Goal: Use online tool/utility: Utilize a website feature to perform a specific function

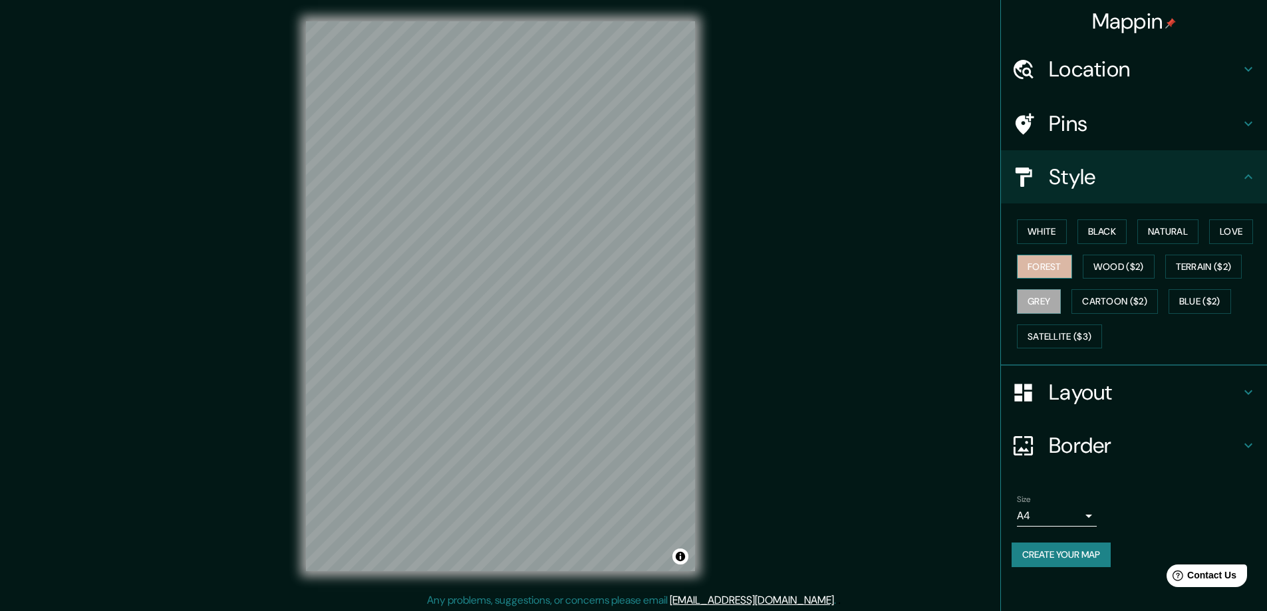
click at [1060, 265] on button "Forest" at bounding box center [1044, 267] width 55 height 25
click at [1190, 227] on button "Natural" at bounding box center [1167, 232] width 61 height 25
click at [1189, 118] on h4 "Pins" at bounding box center [1145, 123] width 192 height 27
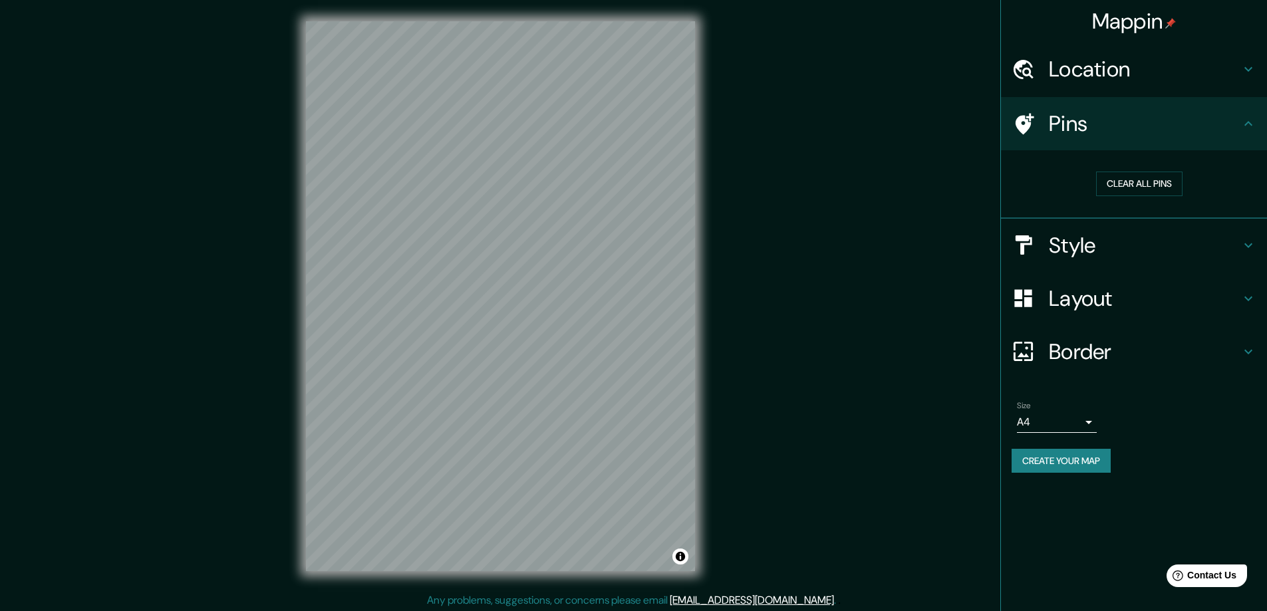
click at [1189, 118] on h4 "Pins" at bounding box center [1145, 123] width 192 height 27
click at [1235, 250] on h4 "Style" at bounding box center [1145, 245] width 192 height 27
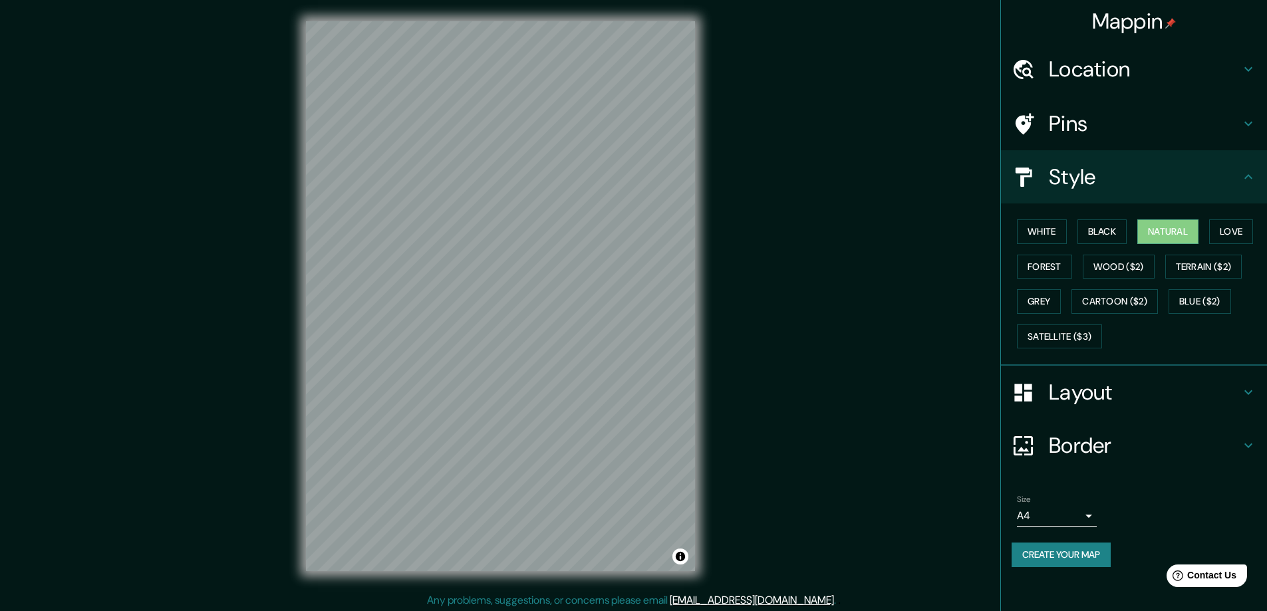
click at [1218, 394] on h4 "Layout" at bounding box center [1145, 392] width 192 height 27
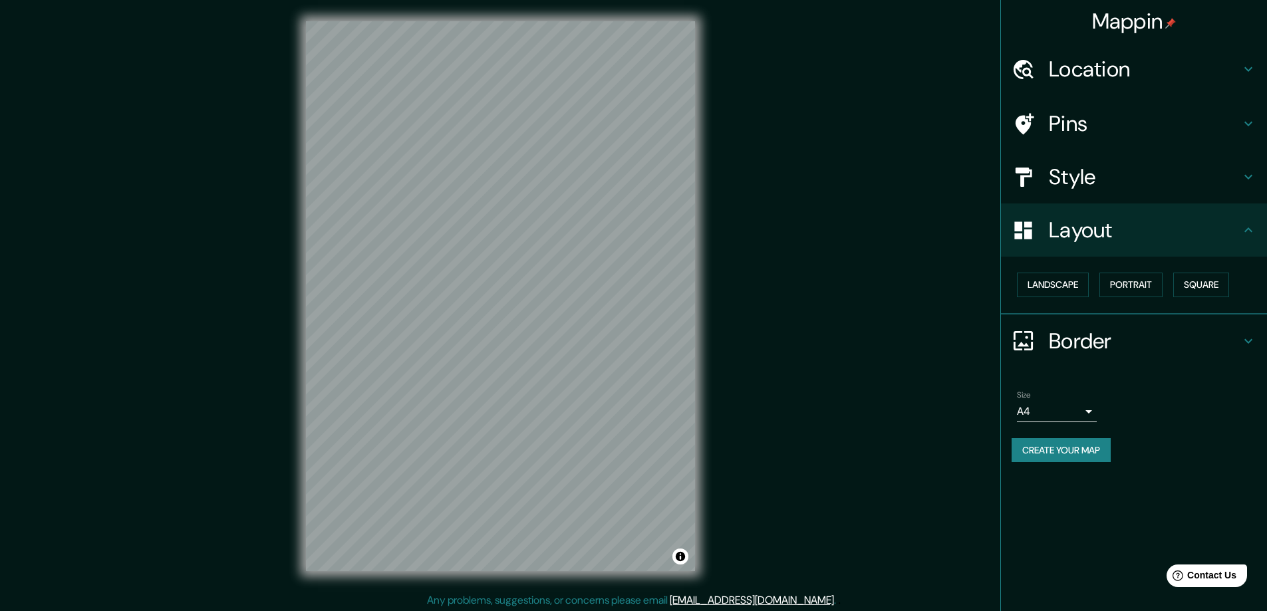
click at [1241, 235] on icon at bounding box center [1249, 230] width 16 height 16
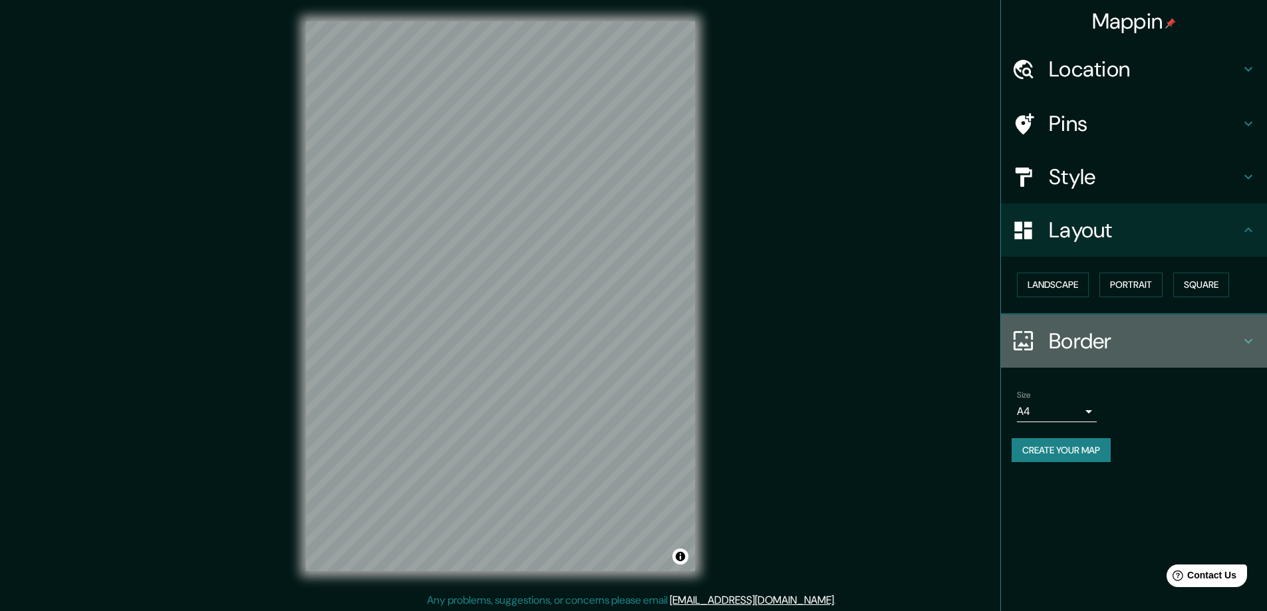
click at [1225, 353] on h4 "Border" at bounding box center [1145, 341] width 192 height 27
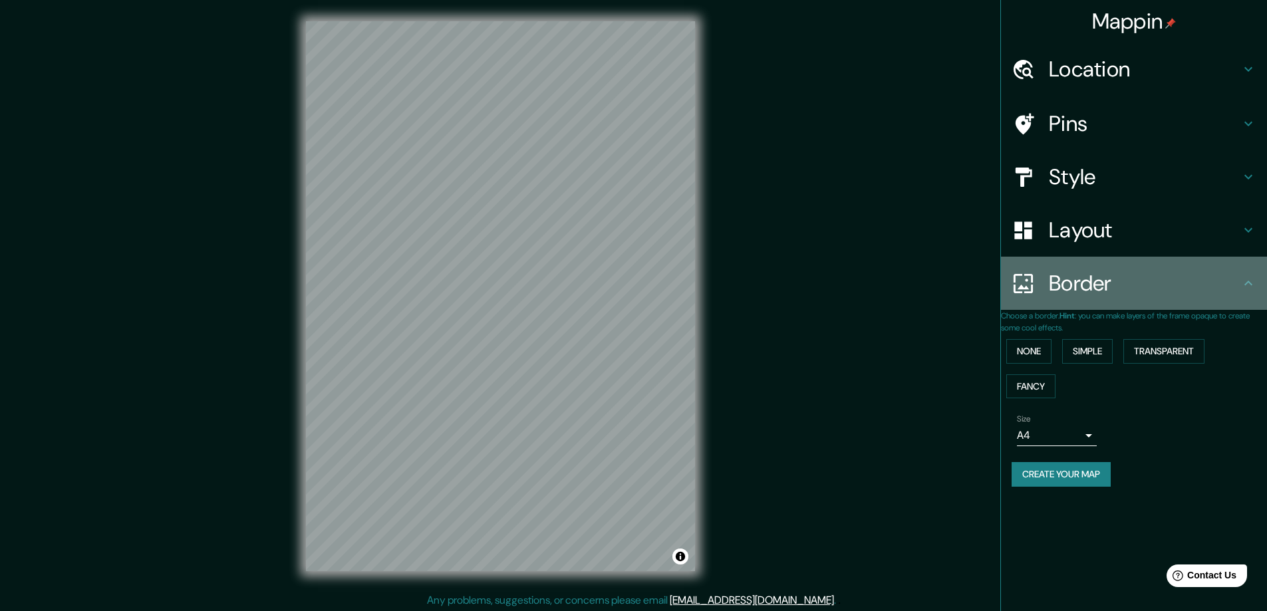
click at [1228, 297] on div "Border" at bounding box center [1134, 283] width 266 height 53
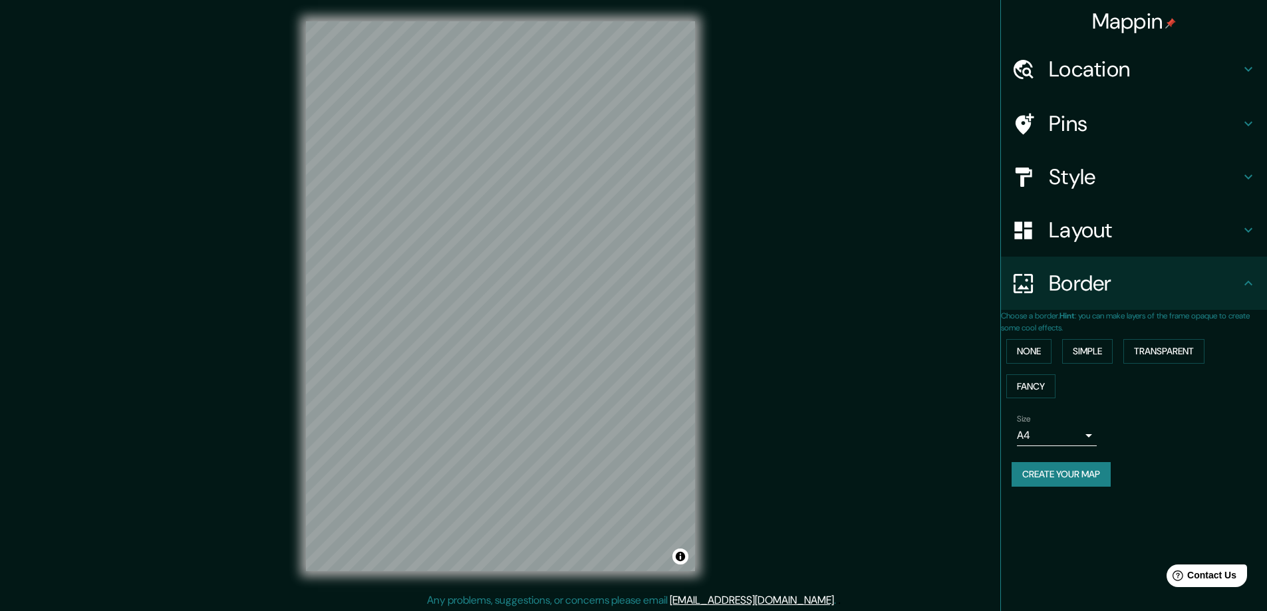
click at [1237, 227] on h4 "Layout" at bounding box center [1145, 230] width 192 height 27
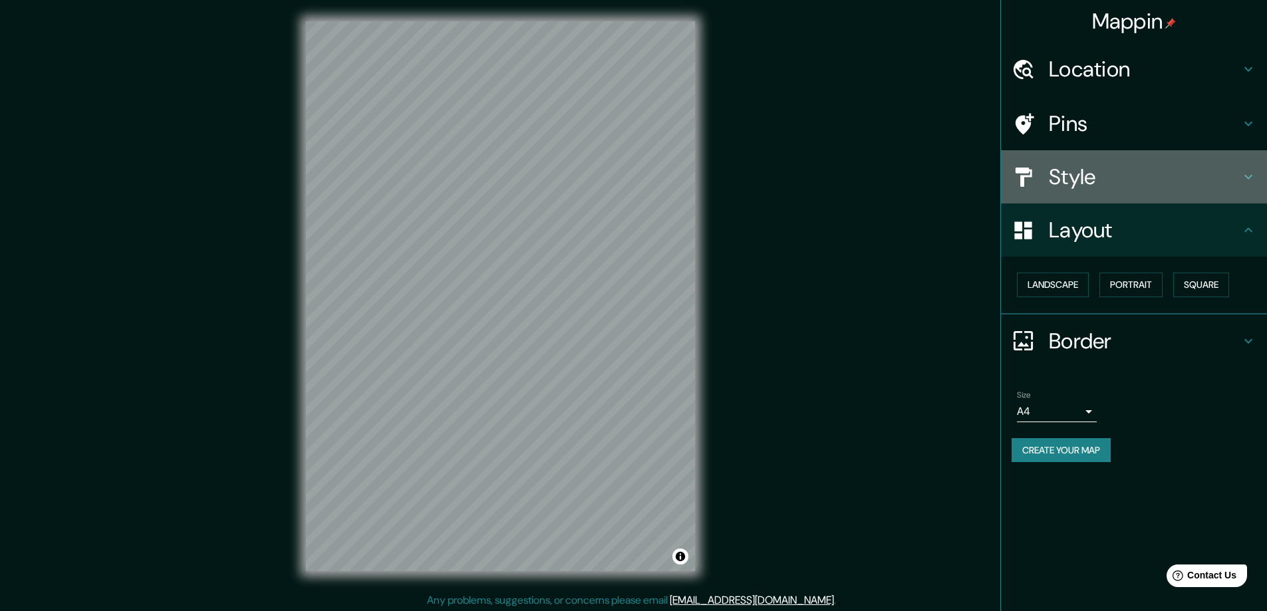
click at [1229, 174] on h4 "Style" at bounding box center [1145, 177] width 192 height 27
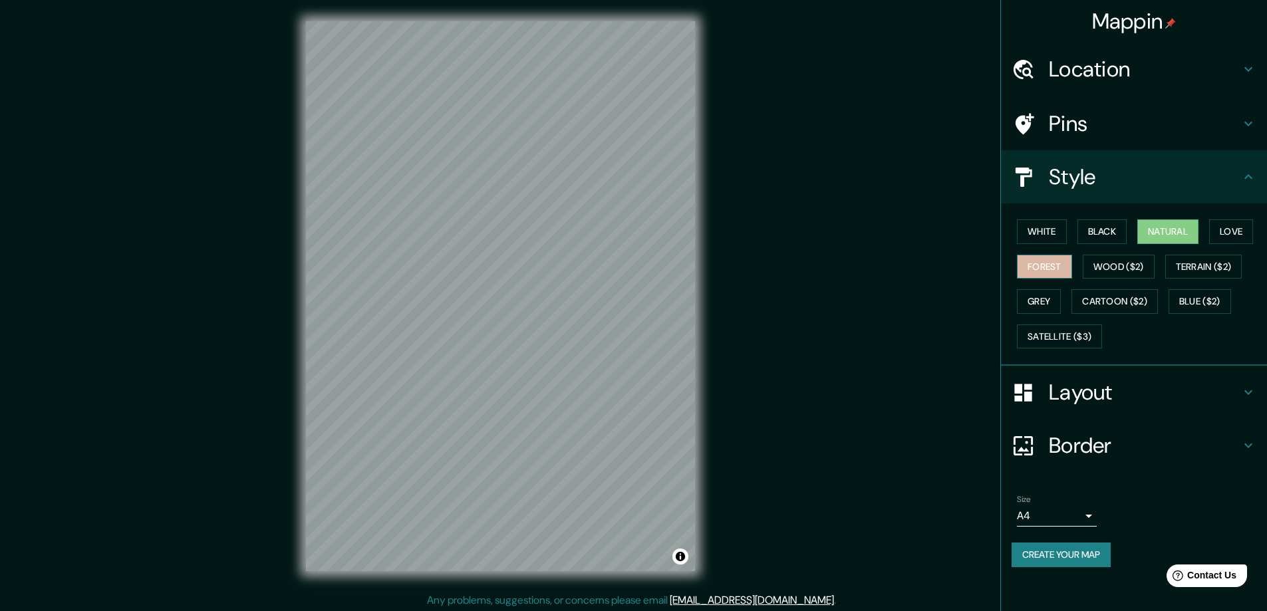
click at [1046, 265] on button "Forest" at bounding box center [1044, 267] width 55 height 25
click at [1019, 298] on button "Grey" at bounding box center [1039, 301] width 44 height 25
click at [1065, 232] on button "White" at bounding box center [1042, 232] width 50 height 25
click at [1096, 232] on button "Black" at bounding box center [1103, 232] width 50 height 25
click at [1158, 229] on button "Natural" at bounding box center [1167, 232] width 61 height 25
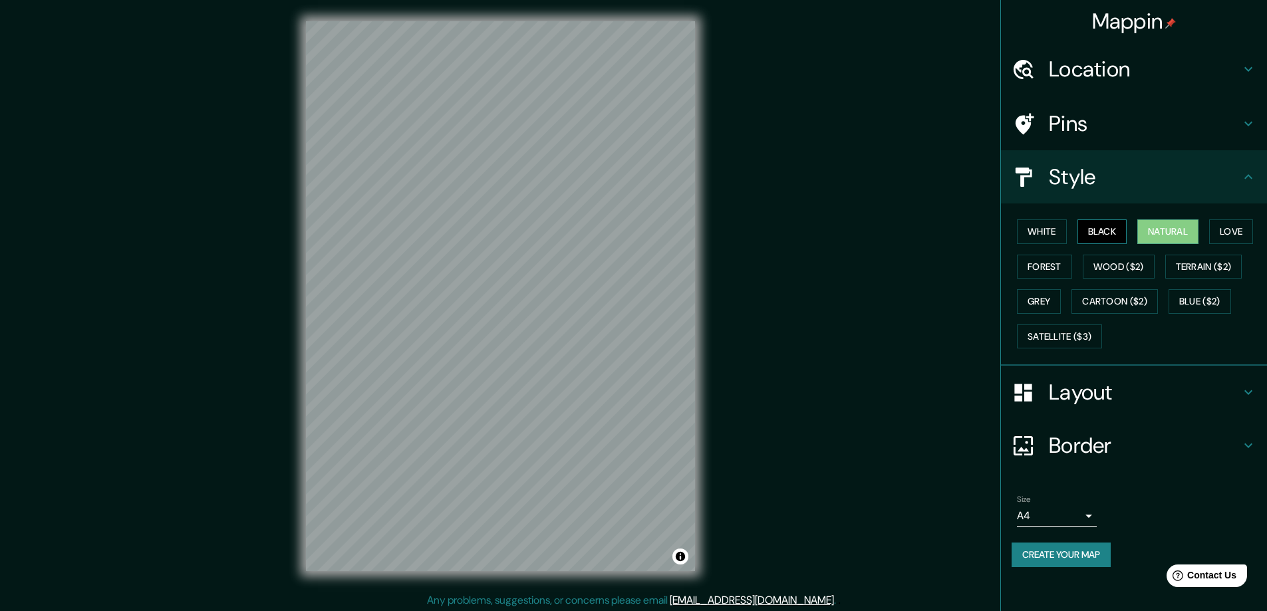
click at [1112, 237] on button "Black" at bounding box center [1103, 232] width 50 height 25
click at [1159, 227] on button "Natural" at bounding box center [1167, 232] width 61 height 25
click at [489, 263] on div at bounding box center [488, 260] width 11 height 11
